Goal: Navigation & Orientation: Find specific page/section

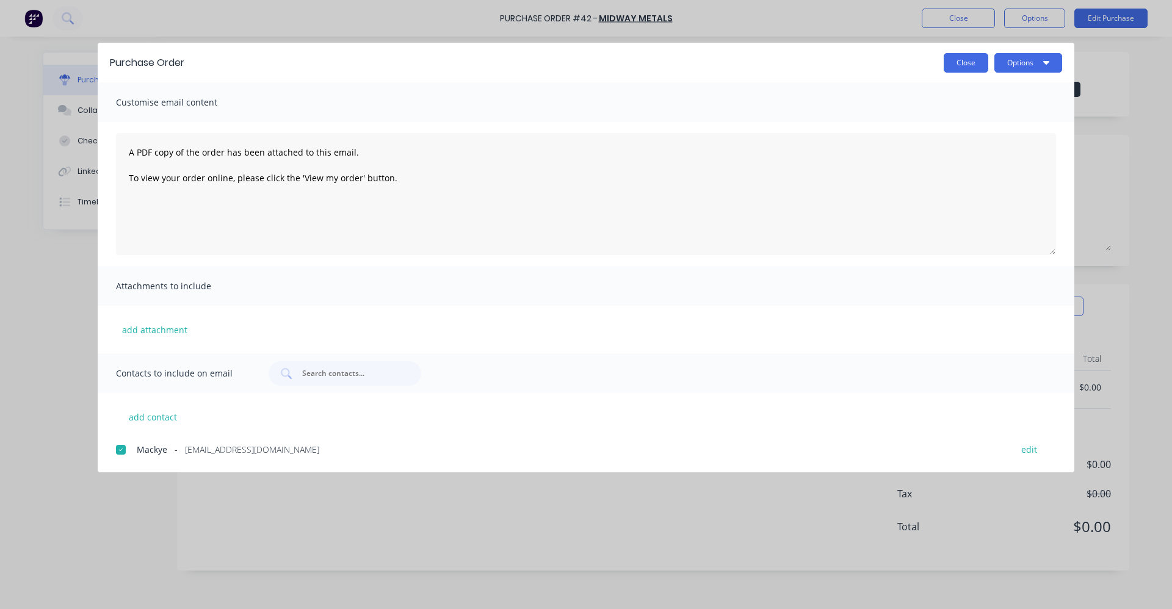
click at [977, 57] on button "Close" at bounding box center [966, 63] width 45 height 20
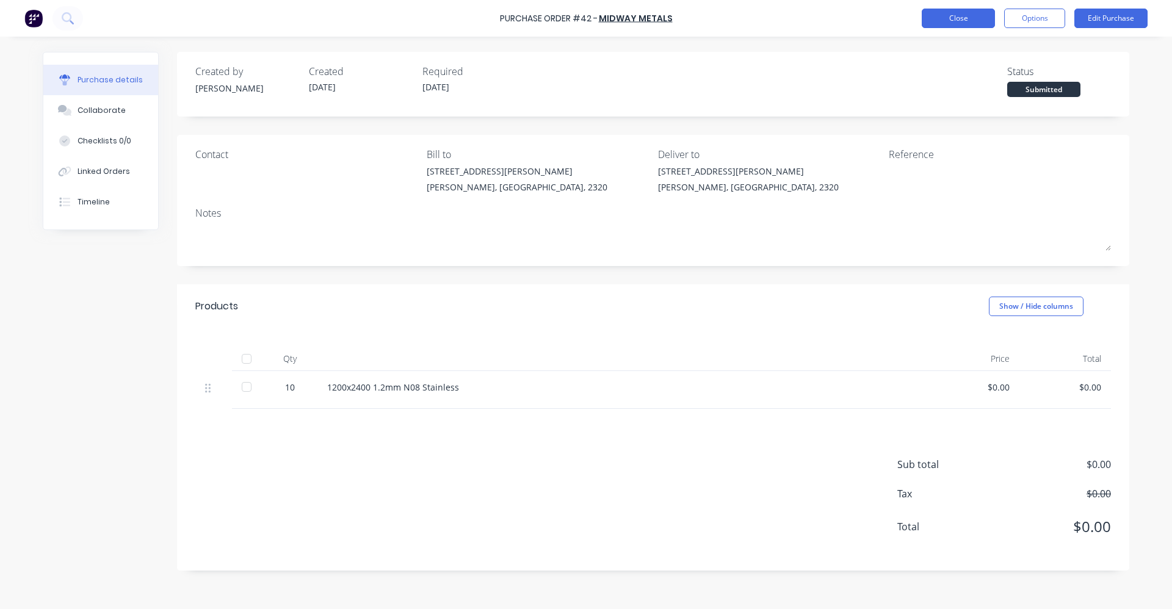
click at [954, 16] on button "Close" at bounding box center [958, 19] width 73 height 20
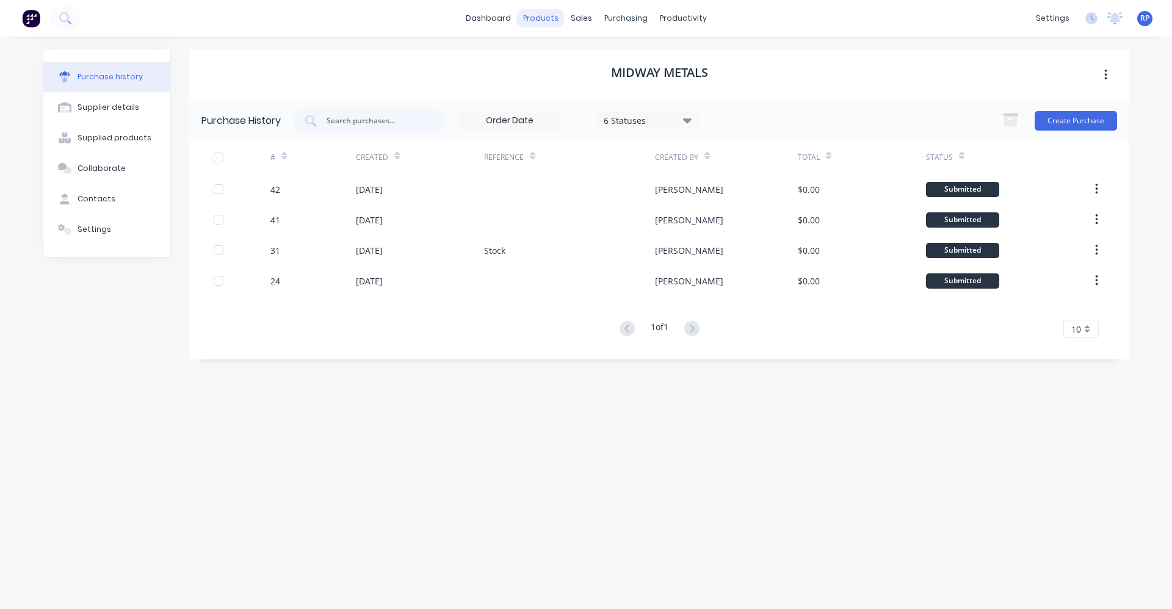
click at [546, 21] on div "products" at bounding box center [541, 18] width 48 height 18
click at [581, 68] on link "Product Catalogue" at bounding box center [601, 58] width 162 height 24
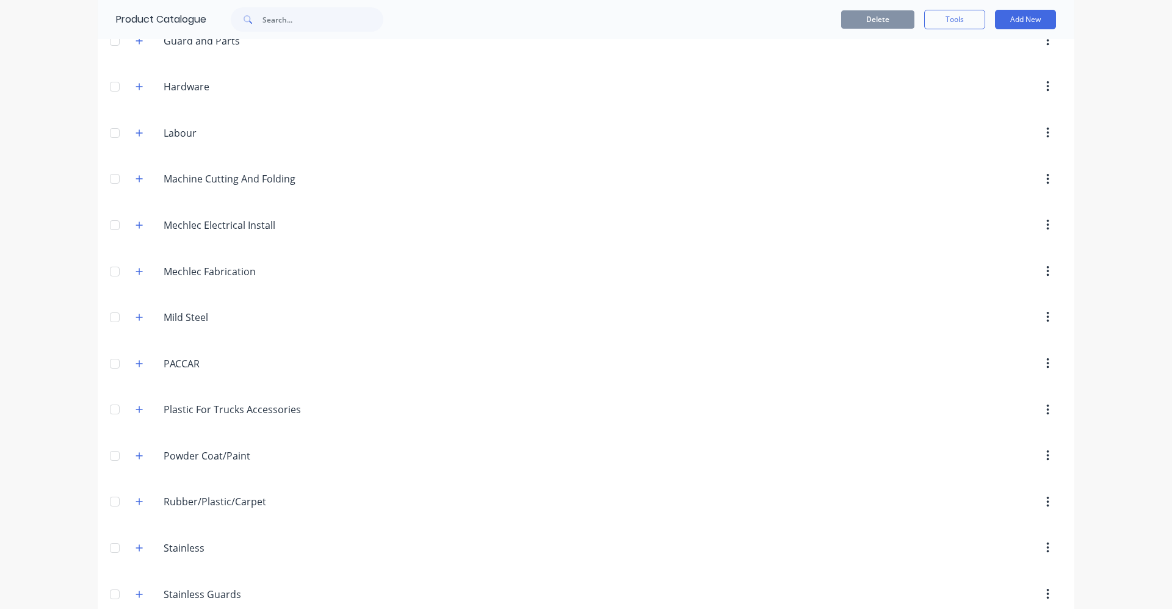
scroll to position [470, 0]
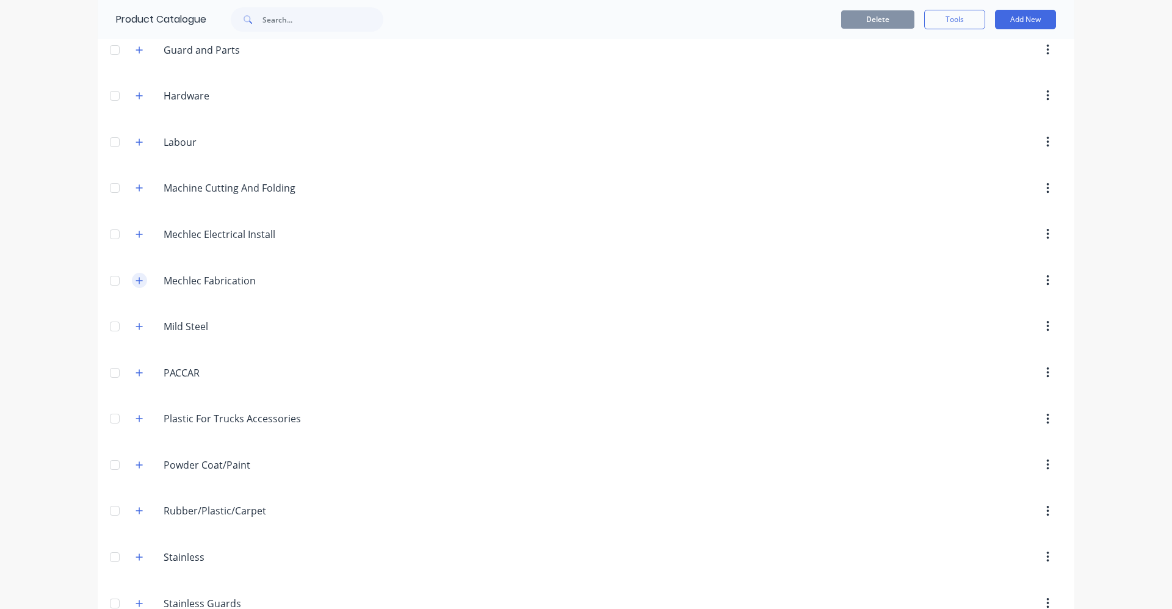
click at [132, 284] on button "button" at bounding box center [139, 280] width 15 height 15
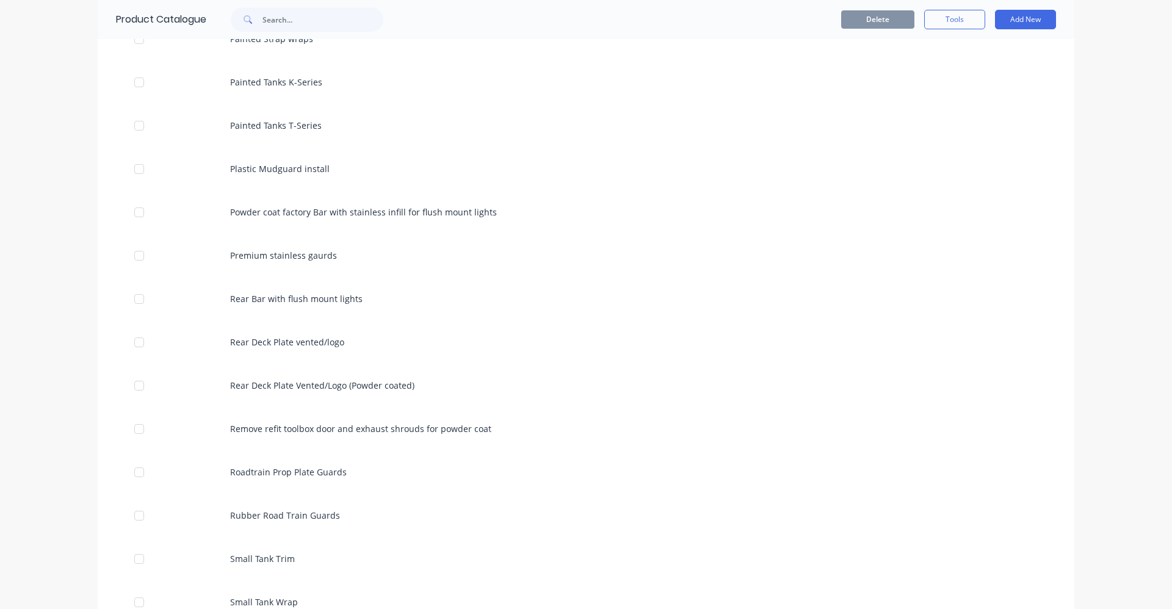
scroll to position [3645, 0]
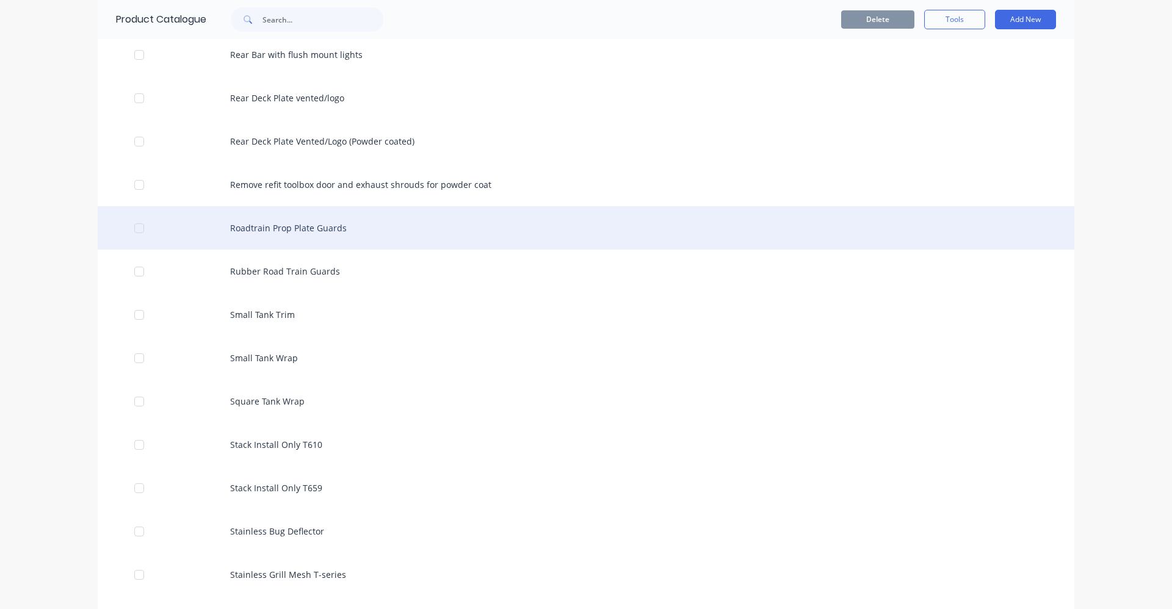
click at [280, 236] on div "Roadtrain Prop Plate Guards" at bounding box center [586, 227] width 977 height 43
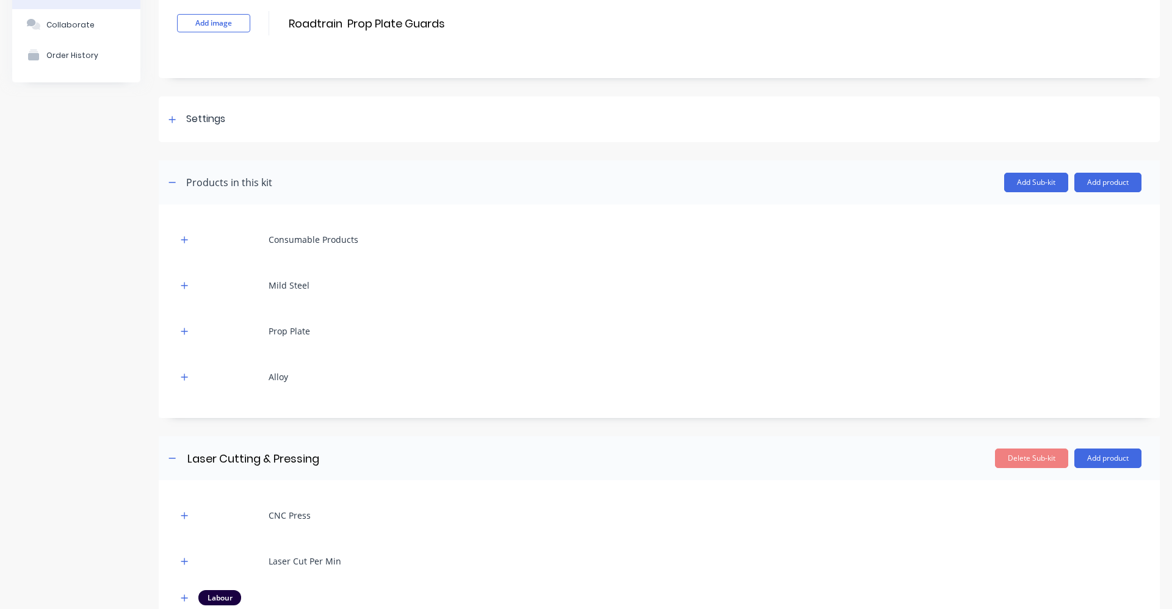
scroll to position [305, 0]
